Goal: Information Seeking & Learning: Learn about a topic

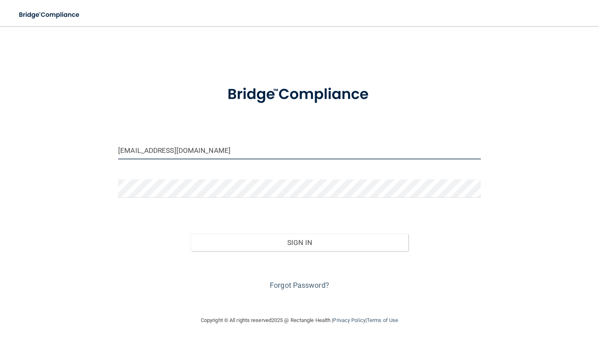
type input "[EMAIL_ADDRESS][DOMAIN_NAME]"
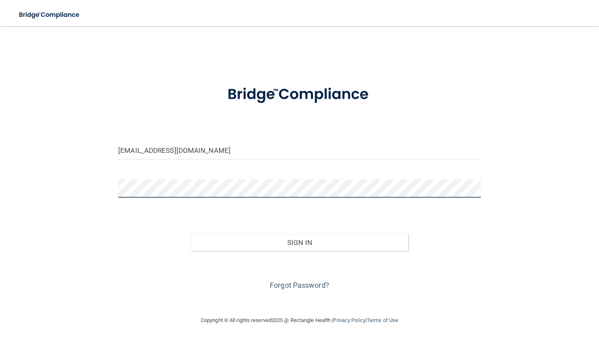
click at [299, 242] on button "Sign In" at bounding box center [300, 242] width 218 height 18
click at [321, 197] on div at bounding box center [299, 191] width 375 height 24
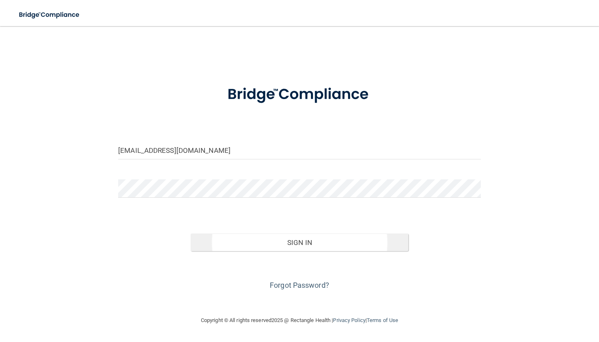
click at [352, 243] on button "Sign In" at bounding box center [300, 242] width 218 height 18
click at [372, 236] on button "Sign In" at bounding box center [300, 242] width 218 height 18
type input "[EMAIL_ADDRESS][DOMAIN_NAME]"
click at [326, 249] on button "Sign In" at bounding box center [300, 242] width 218 height 18
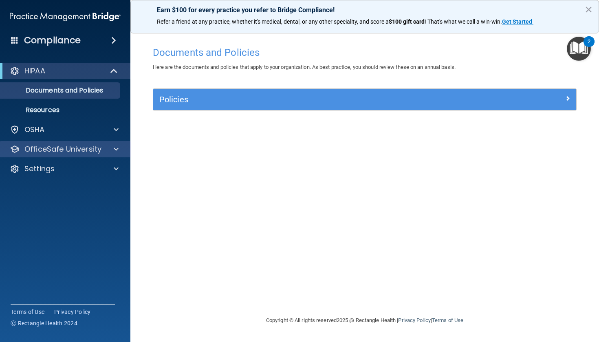
click at [107, 151] on div at bounding box center [115, 149] width 20 height 10
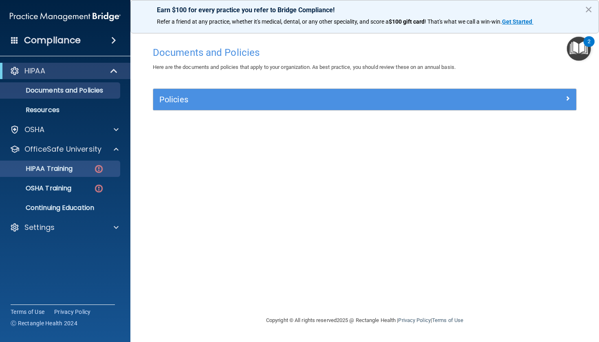
click at [103, 169] on img at bounding box center [99, 169] width 10 height 10
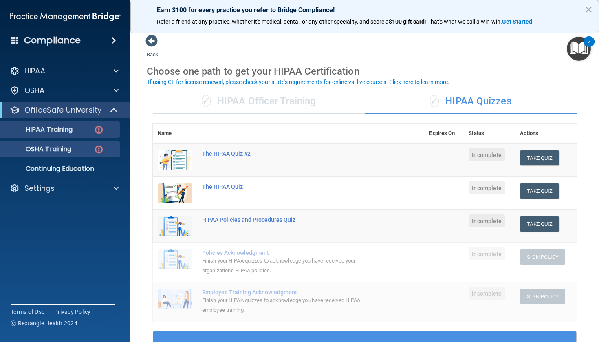
click at [80, 150] on div "OSHA Training" at bounding box center [60, 149] width 111 height 8
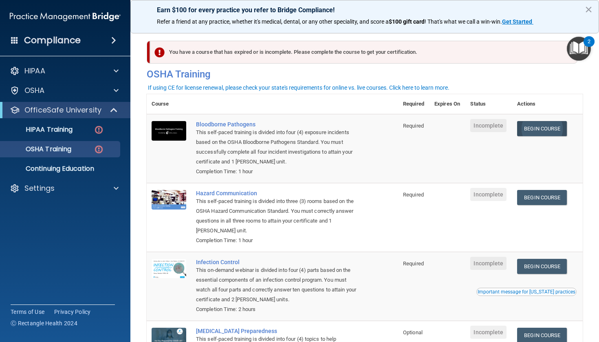
click at [549, 134] on link "Begin Course" at bounding box center [542, 128] width 50 height 15
